Goal: Task Accomplishment & Management: Manage account settings

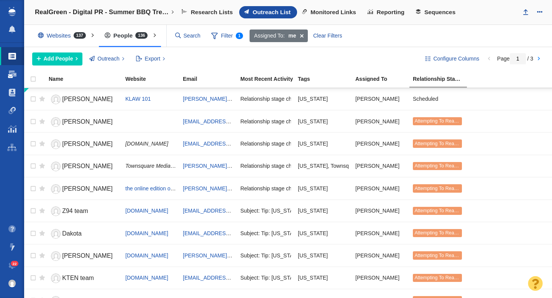
click at [9, 75] on span at bounding box center [12, 74] width 8 height 8
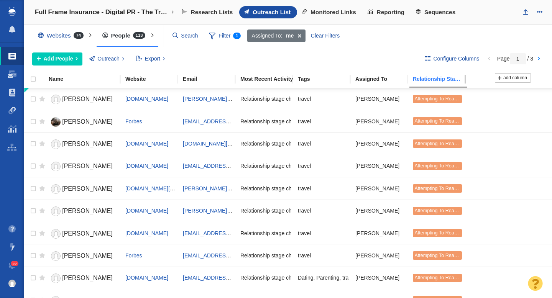
click at [436, 81] on div "Relationship Stage" at bounding box center [441, 78] width 57 height 5
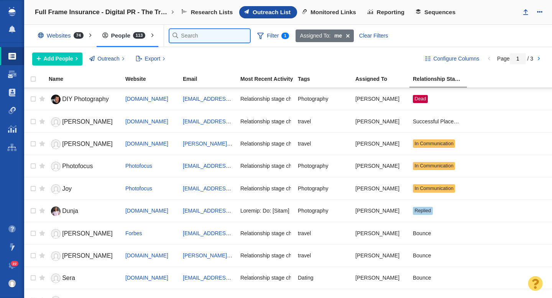
click at [193, 35] on input "text" at bounding box center [209, 35] width 80 height 13
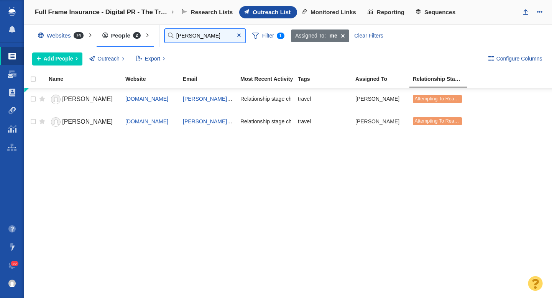
type input "dani"
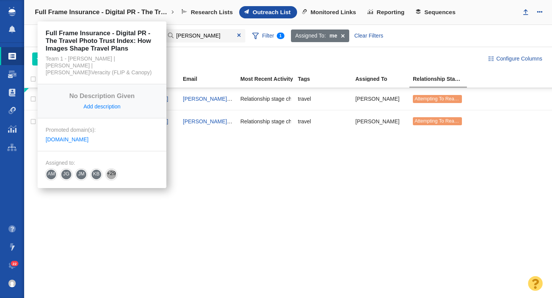
click at [132, 9] on h4 "Full Frame Insurance - Digital PR - The Travel Photo Trust Index: How Images Sh…" at bounding box center [102, 12] width 134 height 8
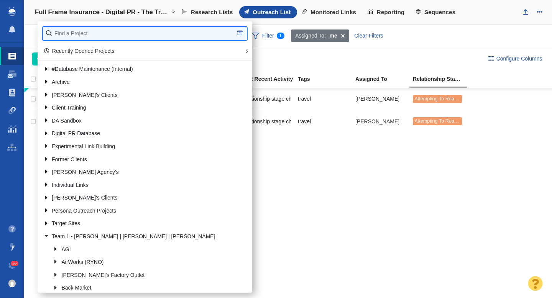
click at [104, 32] on input "text" at bounding box center [145, 33] width 204 height 13
type input "bbq"
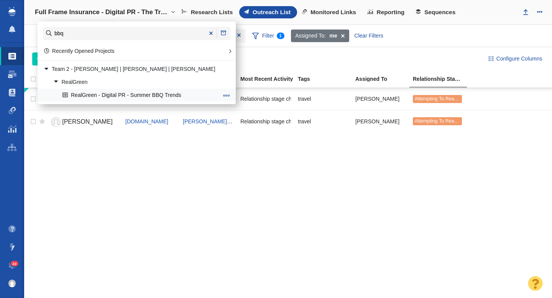
click at [114, 95] on link "RealGreen - Digital PR - Summer BBQ Trends" at bounding box center [140, 95] width 159 height 12
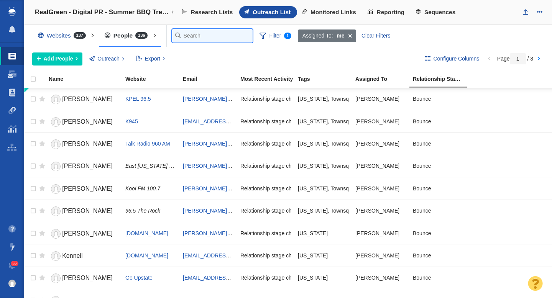
click at [186, 38] on input "text" at bounding box center [212, 35] width 80 height 13
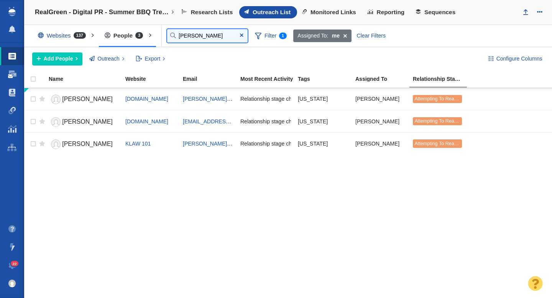
type input "dani"
click at [9, 77] on span at bounding box center [12, 74] width 8 height 8
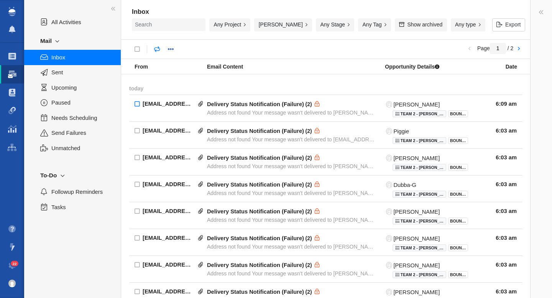
click at [137, 103] on input "checkbox" at bounding box center [137, 105] width 16 height 20
checkbox input "true"
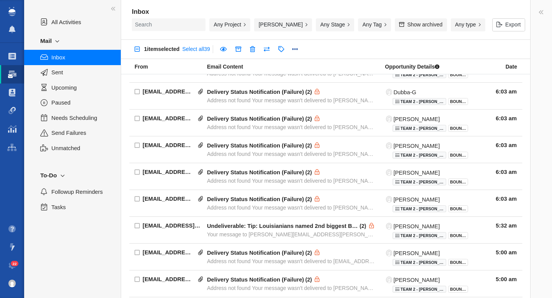
scroll to position [97, 0]
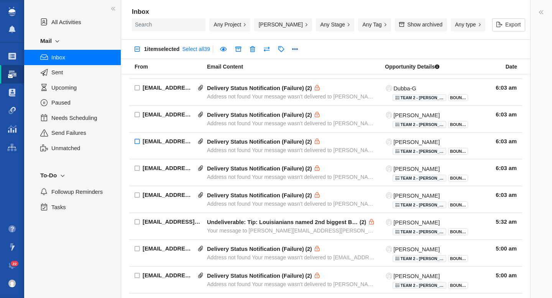
click at [134, 139] on input "checkbox" at bounding box center [137, 142] width 16 height 20
checkbox input "true"
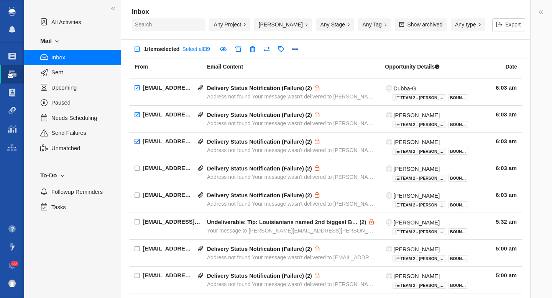
checkbox input "true"
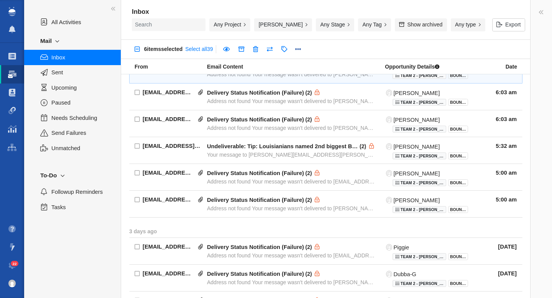
scroll to position [178, 0]
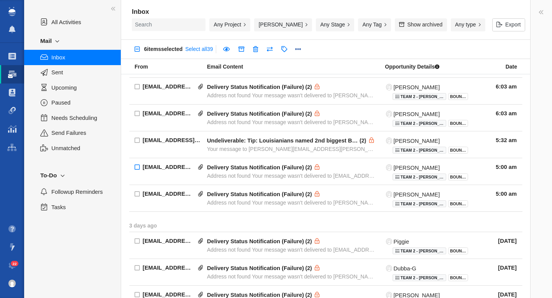
click at [134, 166] on input "checkbox" at bounding box center [137, 168] width 16 height 20
checkbox input "true"
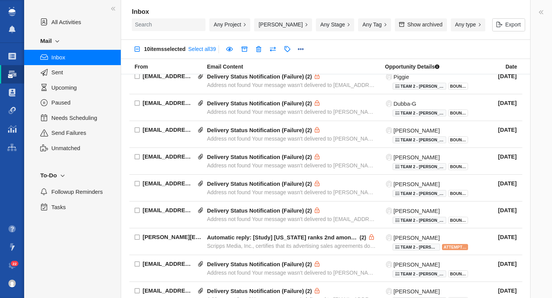
scroll to position [343, 0]
click at [136, 154] on input "checkbox" at bounding box center [137, 157] width 16 height 20
checkbox input "true"
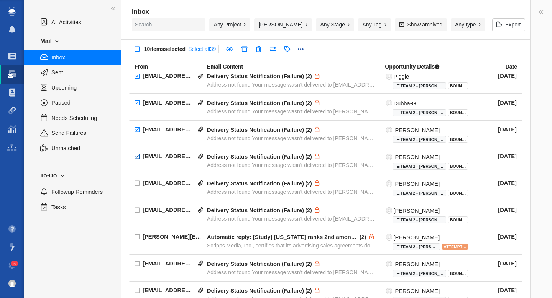
checkbox input "true"
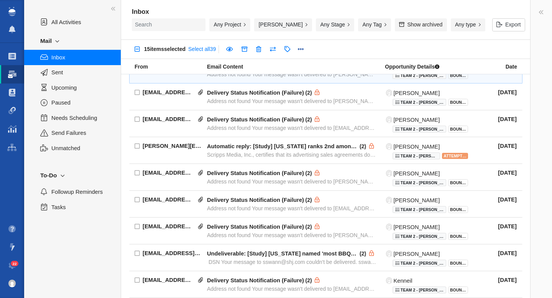
scroll to position [451, 0]
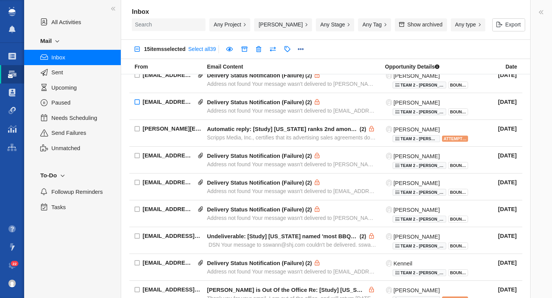
click at [137, 103] on input "checkbox" at bounding box center [137, 103] width 16 height 20
checkbox input "true"
click at [264, 51] on link at bounding box center [258, 50] width 14 height 14
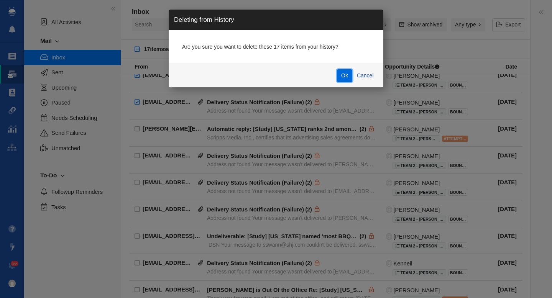
click at [340, 75] on button "Ok" at bounding box center [345, 75] width 16 height 13
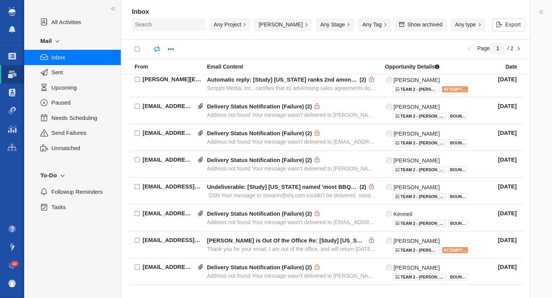
scroll to position [0, 0]
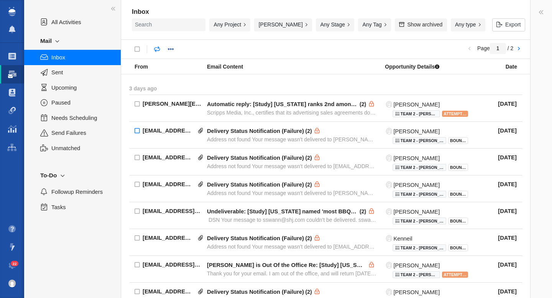
click at [135, 131] on input "checkbox" at bounding box center [137, 131] width 16 height 20
checkbox input "true"
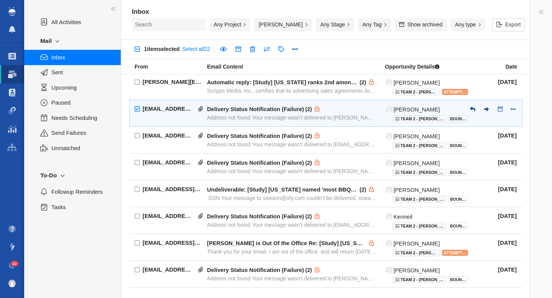
scroll to position [25, 0]
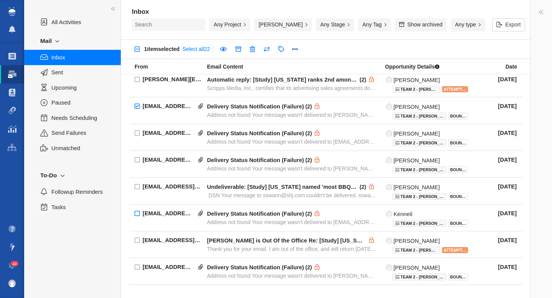
click at [139, 214] on input "checkbox" at bounding box center [137, 214] width 16 height 20
checkbox input "true"
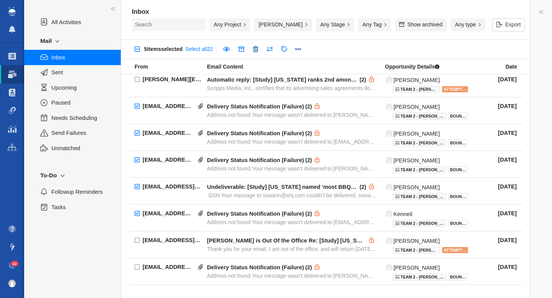
click at [261, 48] on link at bounding box center [256, 50] width 14 height 14
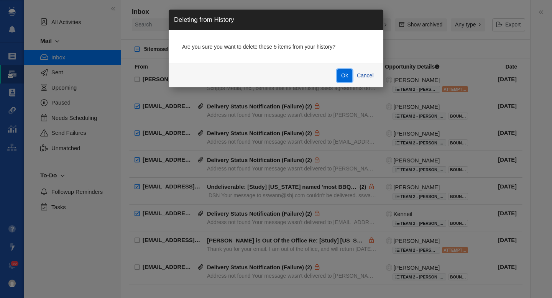
click at [338, 74] on button "Ok" at bounding box center [345, 75] width 16 height 13
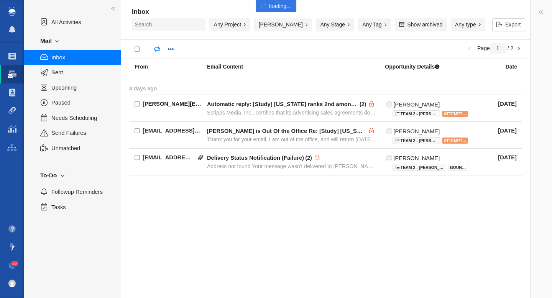
scroll to position [0, 0]
click at [135, 158] on input "checkbox" at bounding box center [137, 158] width 16 height 20
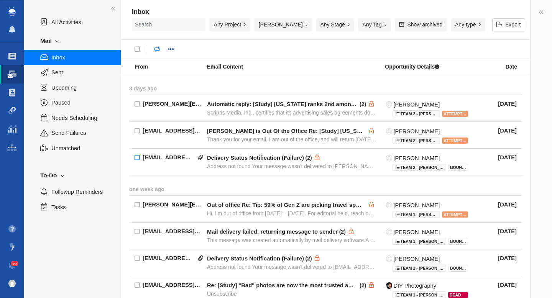
click at [136, 159] on input "checkbox" at bounding box center [137, 158] width 16 height 20
checkbox input "true"
click at [230, 52] on link at bounding box center [225, 50] width 14 height 14
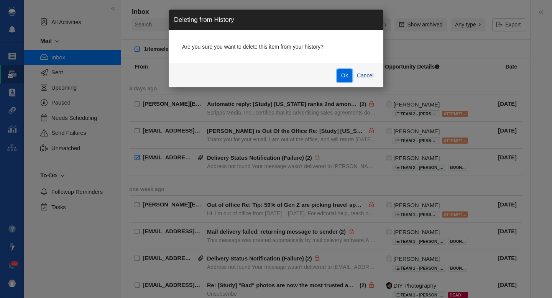
click at [346, 76] on button "Ok" at bounding box center [345, 75] width 16 height 13
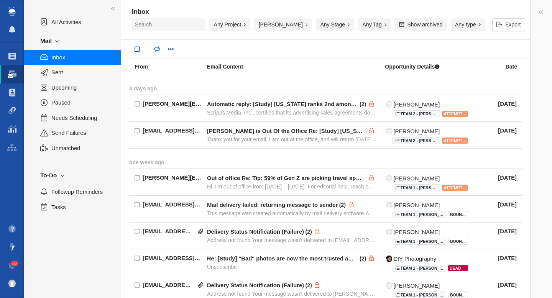
click at [137, 48] on link at bounding box center [137, 50] width 14 height 14
checkbox input "true"
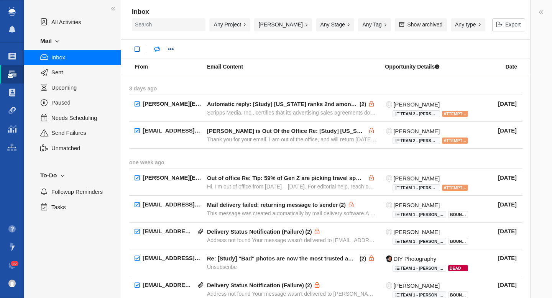
checkbox input "true"
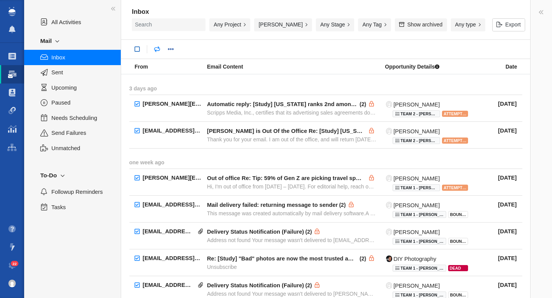
checkbox input "true"
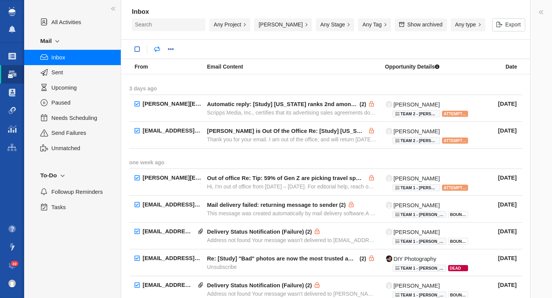
checkbox input "true"
click at [205, 50] on link at bounding box center [201, 50] width 15 height 14
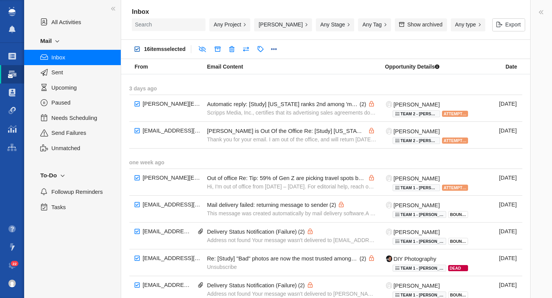
click at [138, 51] on link at bounding box center [137, 50] width 14 height 14
checkbox input "false"
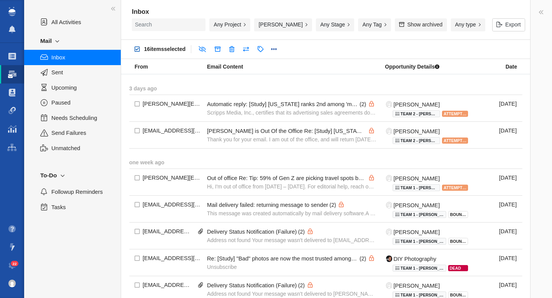
checkbox input "false"
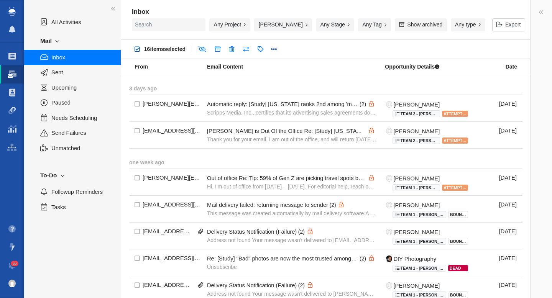
checkbox input "false"
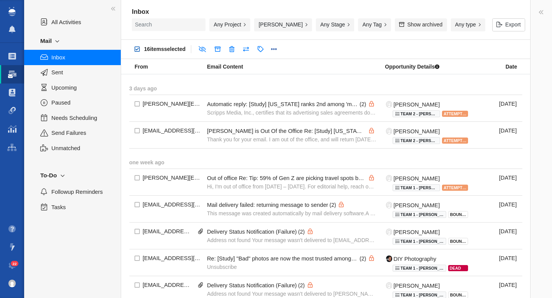
checkbox input "false"
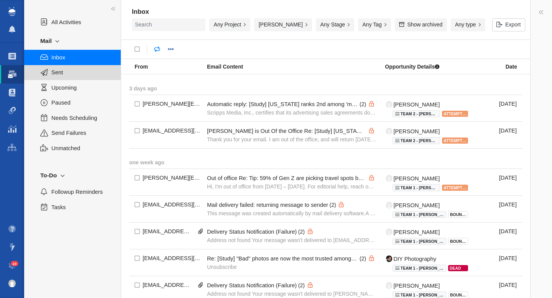
click at [74, 76] on span "Sent" at bounding box center [81, 72] width 61 height 8
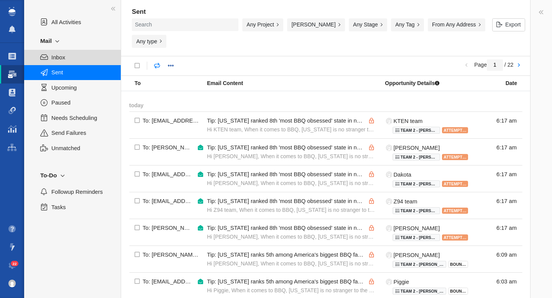
click at [53, 59] on span "Inbox" at bounding box center [81, 57] width 61 height 8
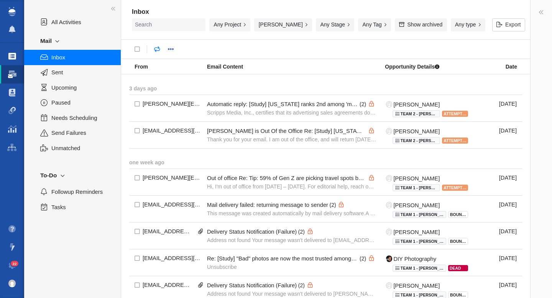
click at [12, 55] on span at bounding box center [12, 56] width 8 height 8
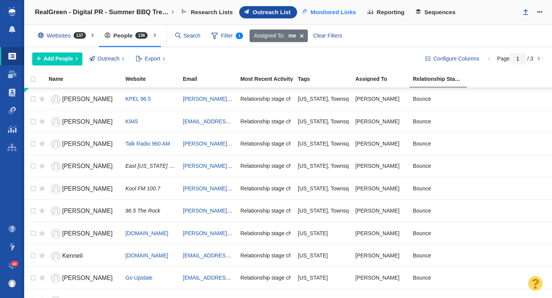
click at [334, 11] on span "Monitored Links" at bounding box center [333, 12] width 46 height 7
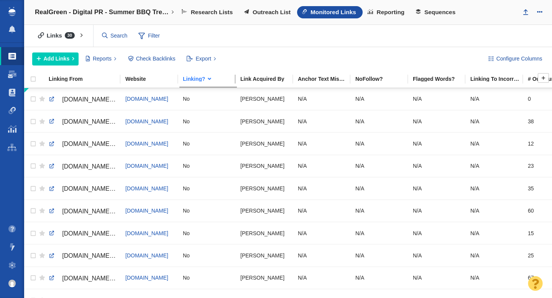
click at [201, 80] on div "Linking?" at bounding box center [211, 78] width 57 height 5
click at [266, 7] on link "Outreach List" at bounding box center [268, 12] width 58 height 12
